Goal: Task Accomplishment & Management: Manage account settings

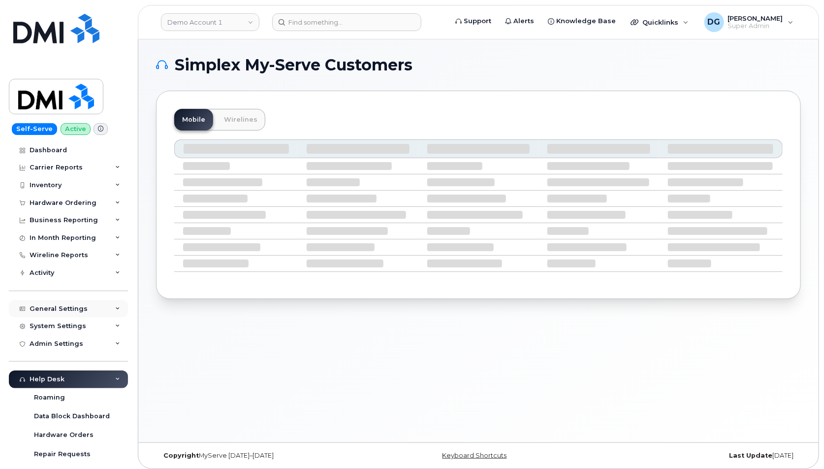
scroll to position [195, 0]
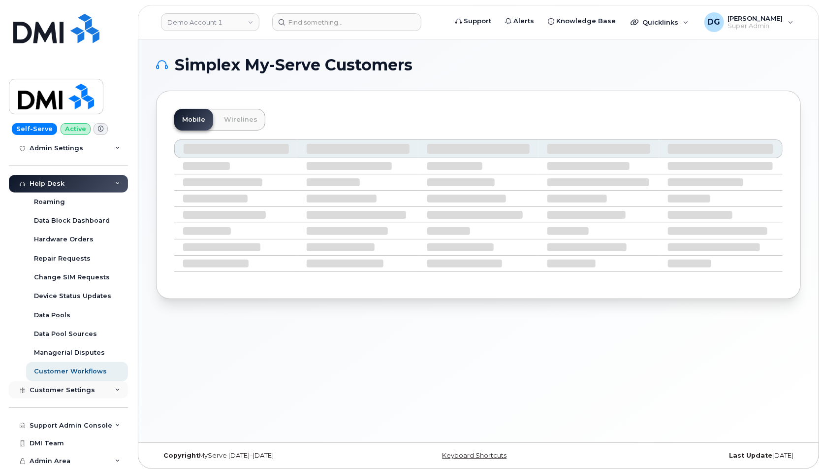
click at [85, 391] on span "Customer Settings" at bounding box center [62, 389] width 65 height 7
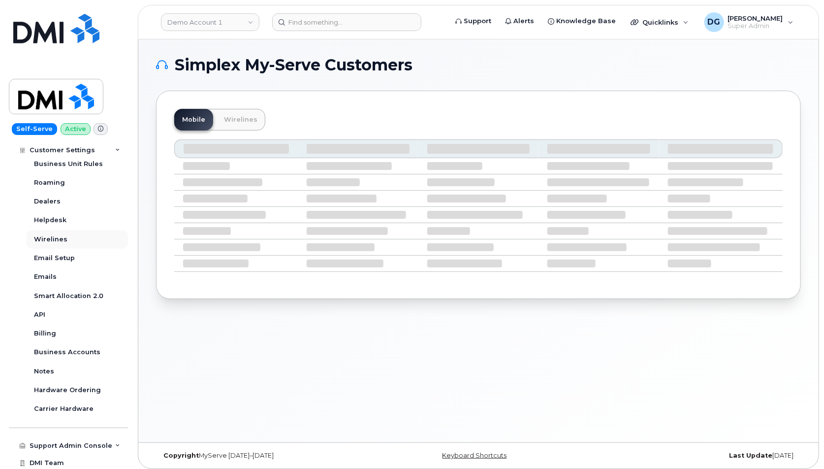
scroll to position [477, 0]
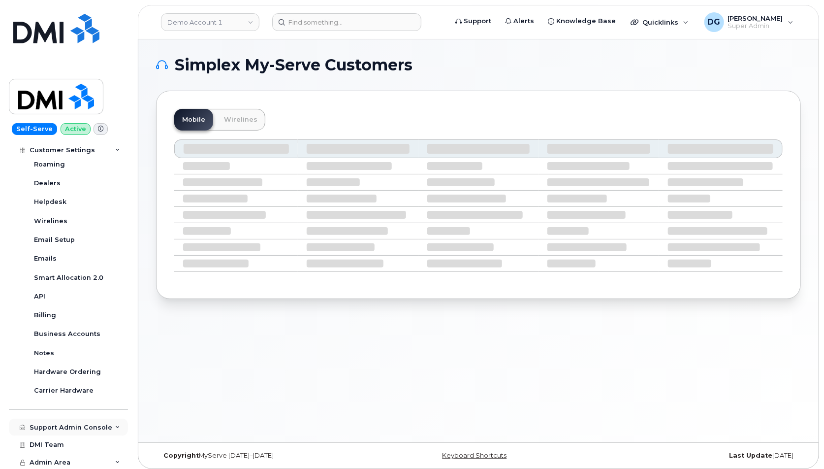
click at [83, 429] on div "Support Admin Console" at bounding box center [71, 427] width 83 height 8
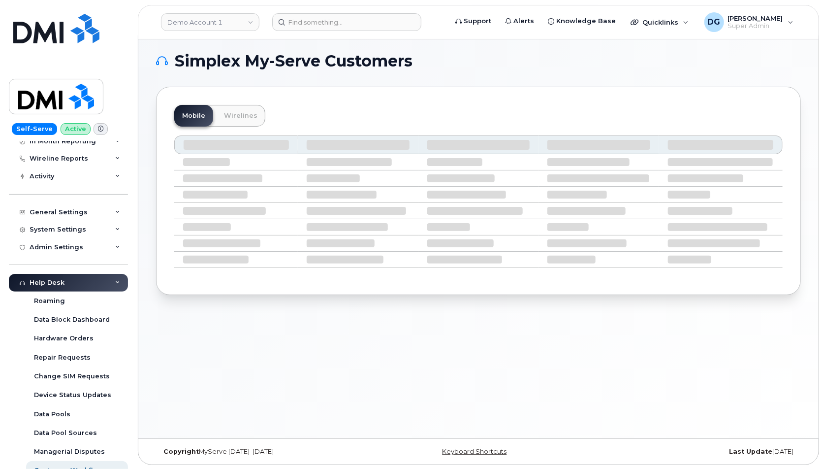
scroll to position [85, 0]
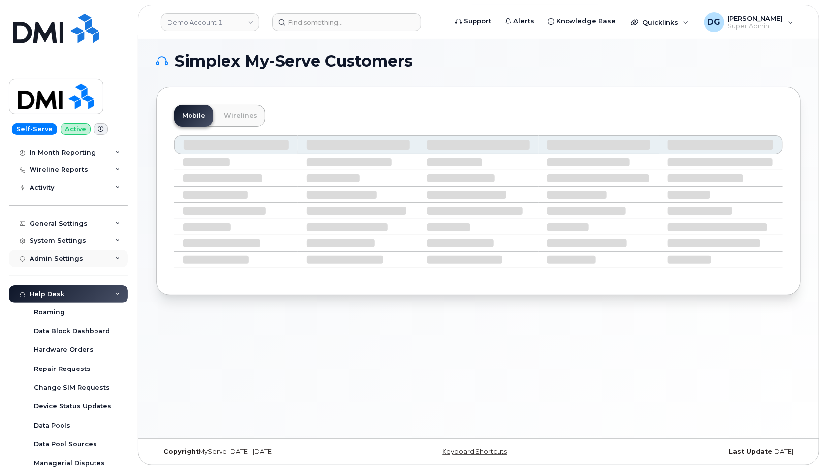
click at [74, 265] on div "Admin Settings" at bounding box center [68, 259] width 119 height 18
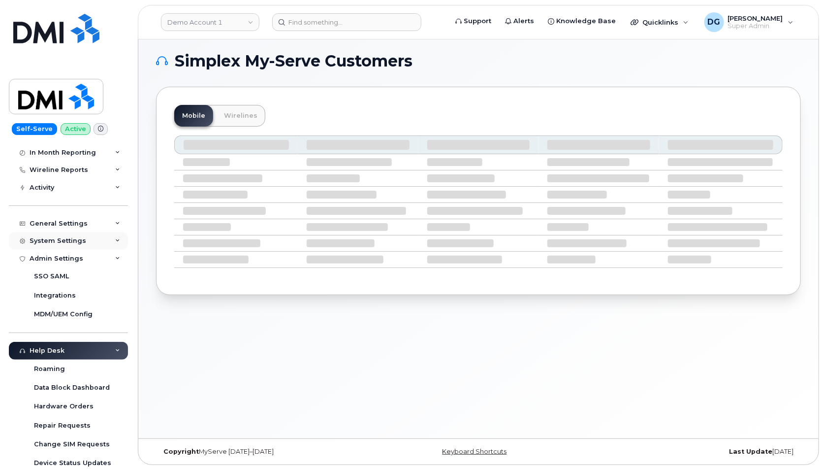
click at [94, 242] on div "System Settings" at bounding box center [68, 241] width 119 height 18
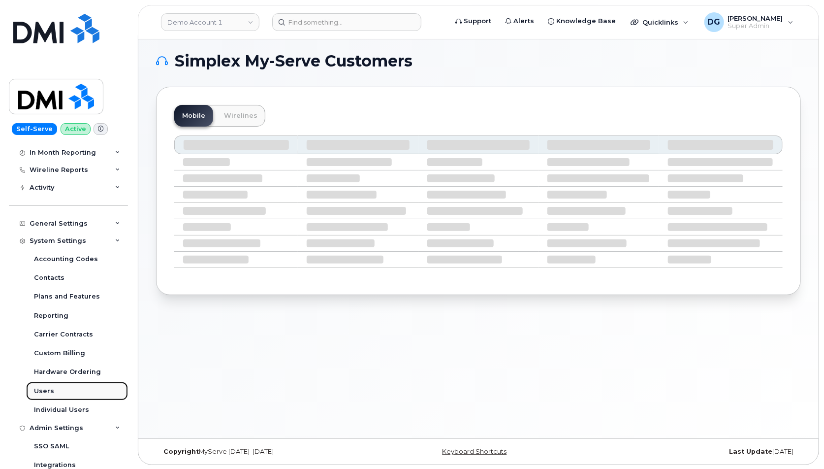
click at [54, 387] on link "Users" at bounding box center [77, 391] width 102 height 19
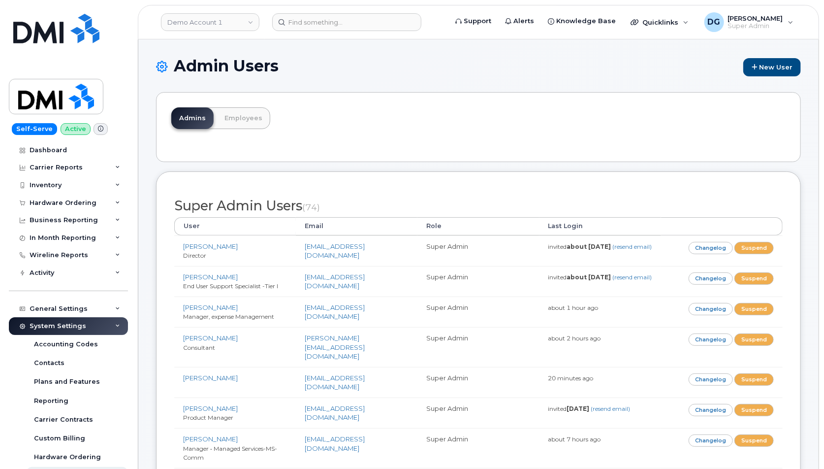
scroll to position [735, 0]
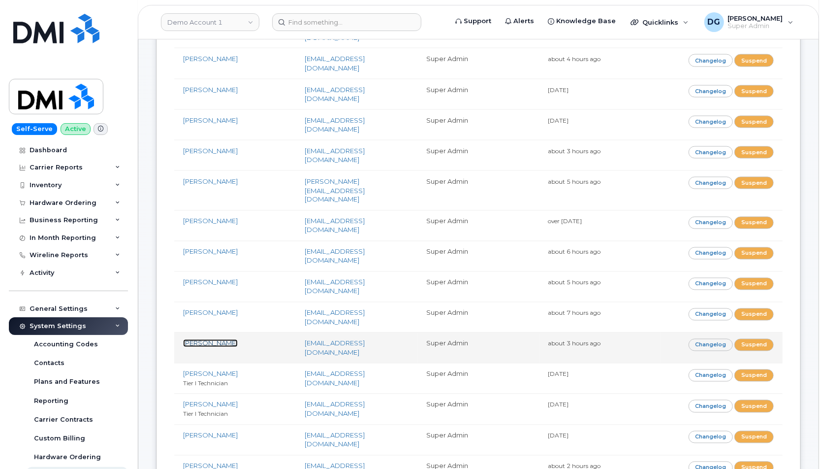
click at [202, 339] on link "[PERSON_NAME]" at bounding box center [210, 343] width 55 height 8
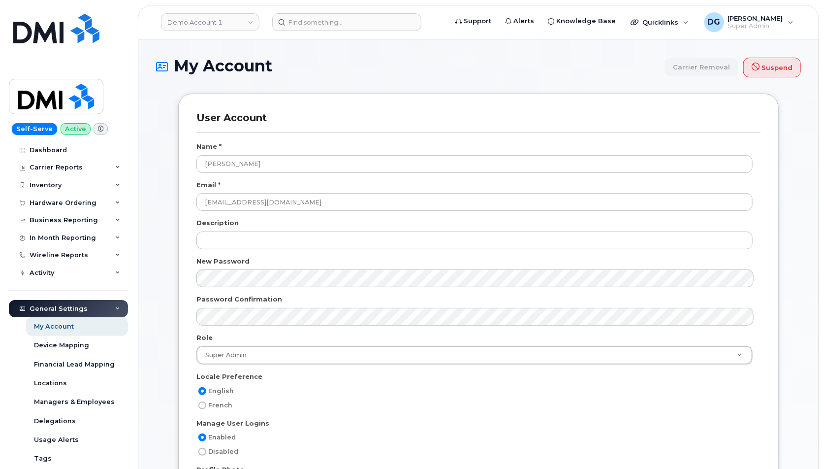
scroll to position [1595, 0]
